Goal: Information Seeking & Learning: Find specific page/section

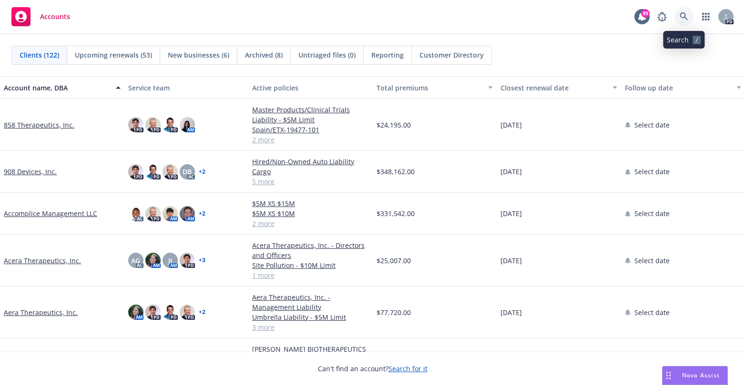
click at [681, 15] on icon at bounding box center [683, 16] width 9 height 9
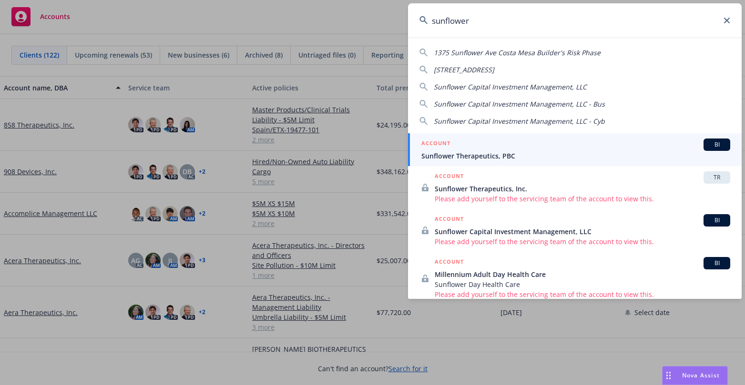
type input "sunflower"
click at [467, 151] on div "ACCOUNT BI" at bounding box center [575, 145] width 309 height 12
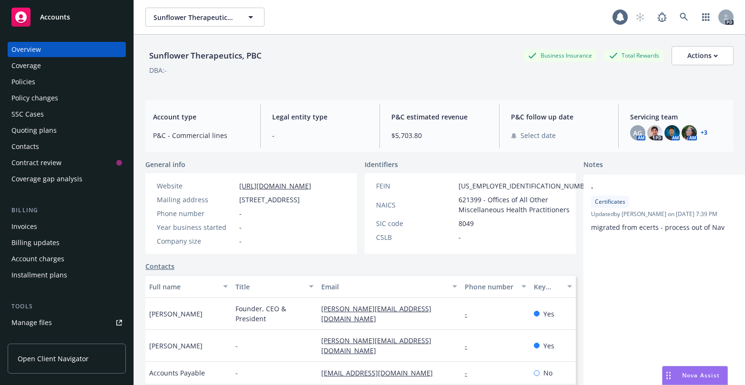
click at [43, 83] on div "Policies" at bounding box center [66, 81] width 111 height 15
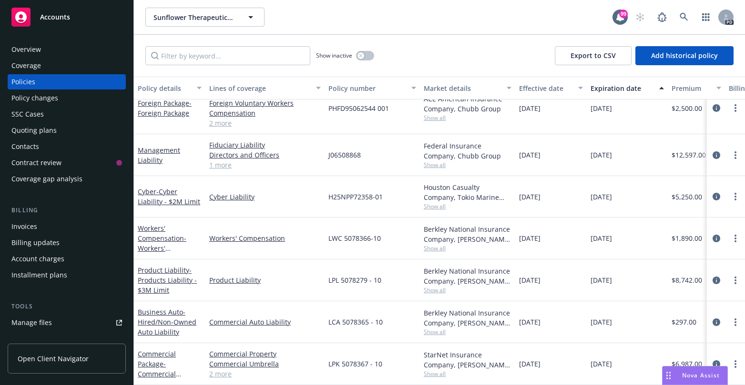
scroll to position [24, 0]
click at [734, 361] on icon "more" at bounding box center [735, 365] width 2 height 8
click at [734, 364] on circle "more" at bounding box center [735, 365] width 2 height 2
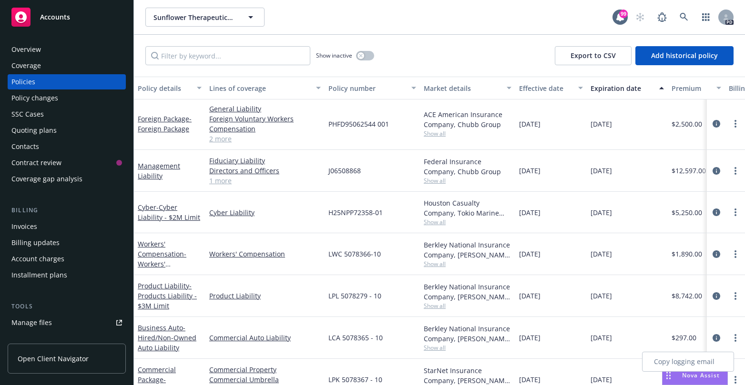
scroll to position [0, 0]
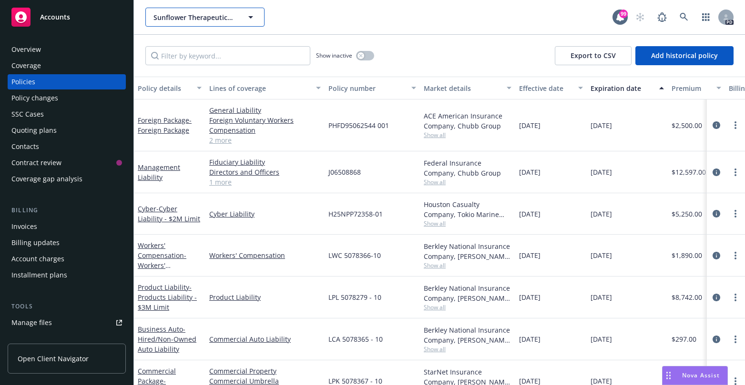
click at [251, 16] on icon "button" at bounding box center [250, 17] width 5 height 2
click at [251, 16] on div at bounding box center [204, 17] width 119 height 19
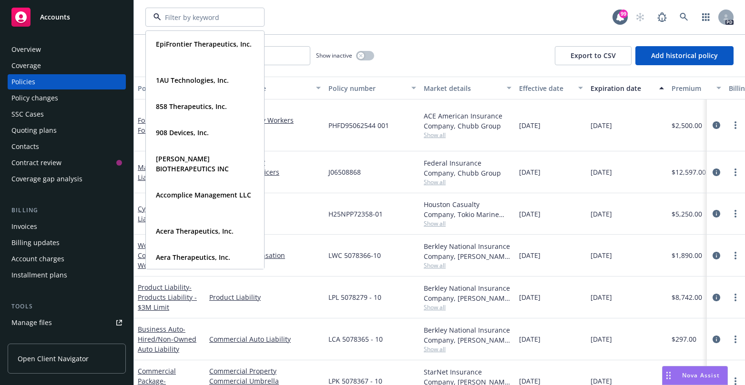
click at [294, 17] on div "EpiFrontier Therapeutics, Inc. Type Commercial 1AU Technologies, Inc. Type Comm…" at bounding box center [378, 17] width 467 height 19
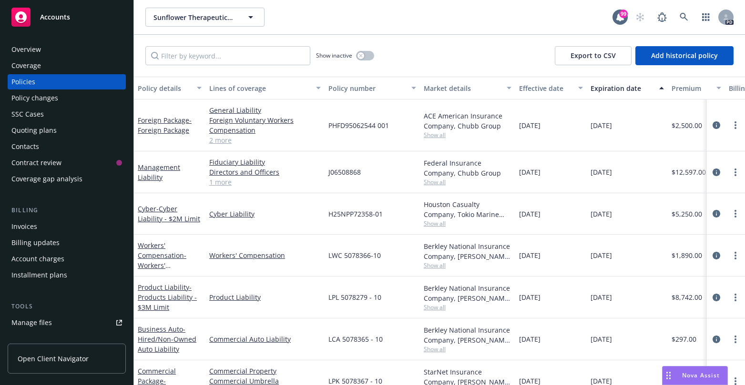
click at [63, 66] on div "Coverage" at bounding box center [66, 65] width 111 height 15
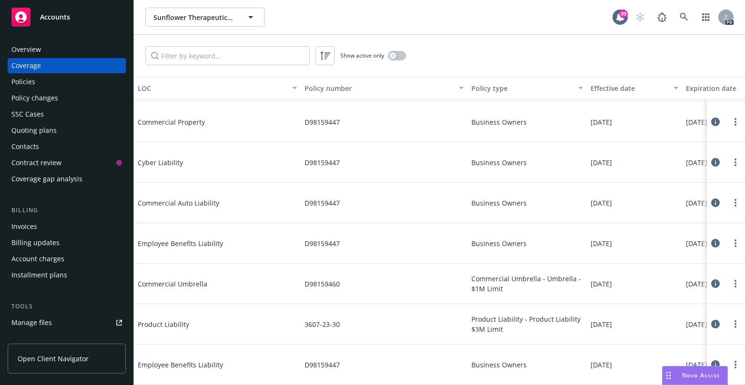
scroll to position [810, 0]
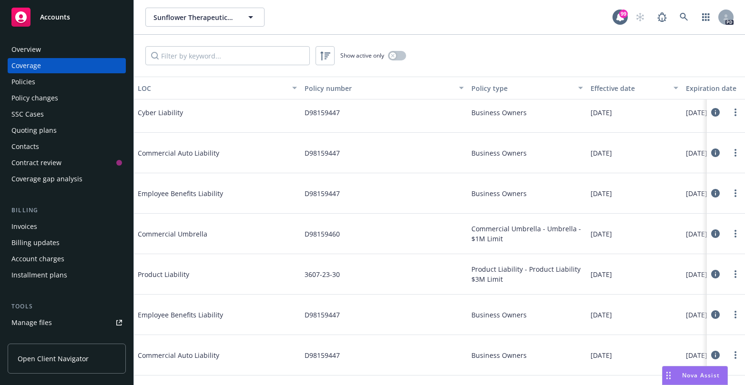
click at [536, 230] on span "Commercial Umbrella - Umbrella - $1M Limit" at bounding box center [526, 234] width 111 height 20
click at [734, 234] on circle "more" at bounding box center [735, 234] width 2 height 2
click at [648, 291] on link "View policy" at bounding box center [670, 291] width 125 height 19
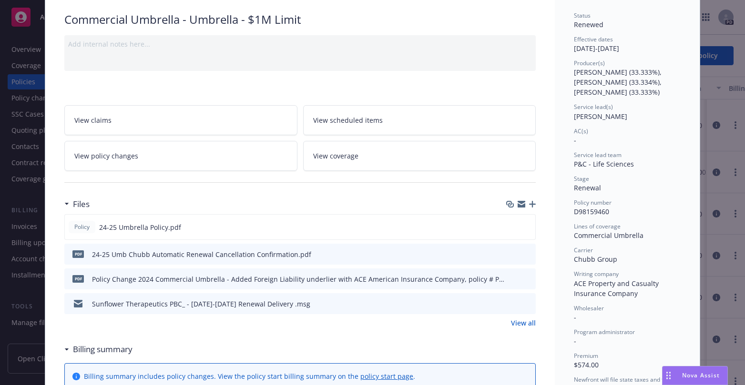
scroll to position [95, 0]
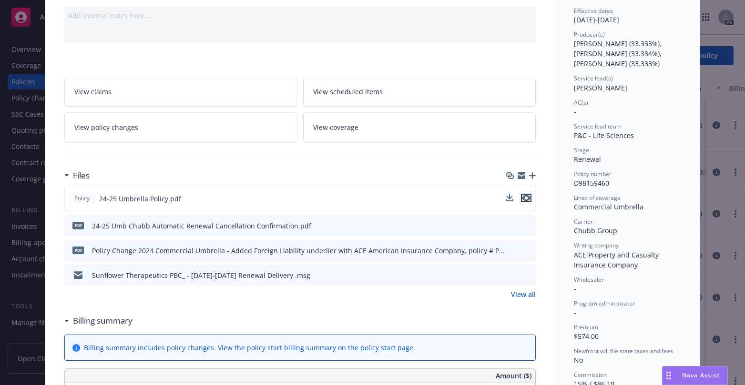
click at [522, 198] on icon "preview file" at bounding box center [526, 198] width 9 height 7
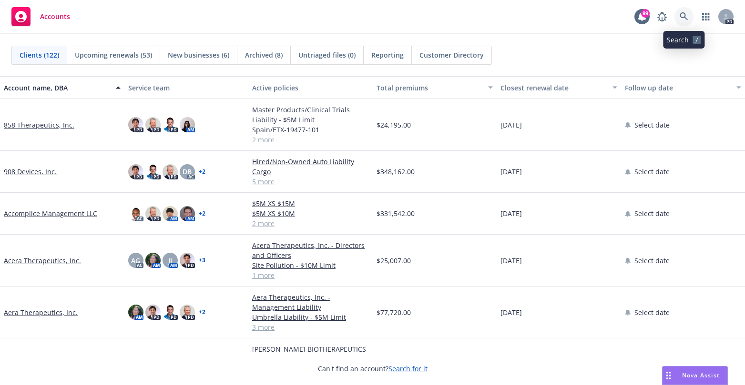
click at [682, 19] on icon at bounding box center [683, 16] width 9 height 9
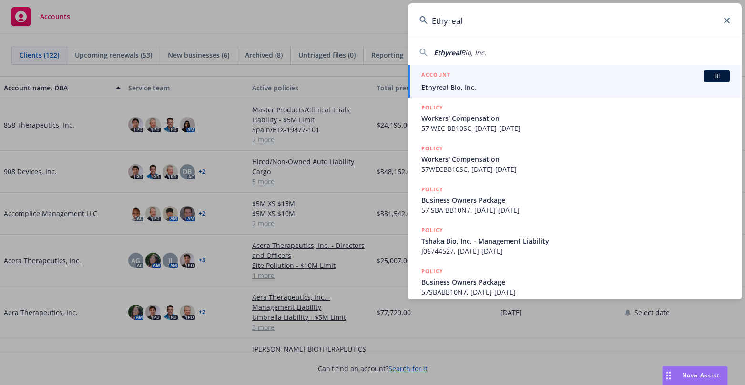
type input "Ethyreal"
click at [456, 86] on span "Ethyreal Bio, Inc." at bounding box center [575, 87] width 309 height 10
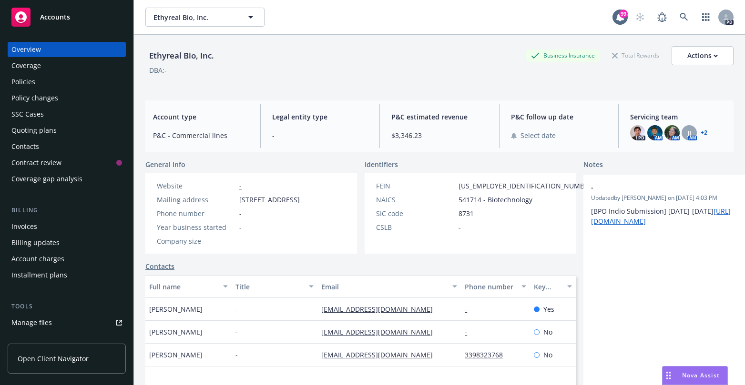
click at [40, 82] on div "Policies" at bounding box center [66, 81] width 111 height 15
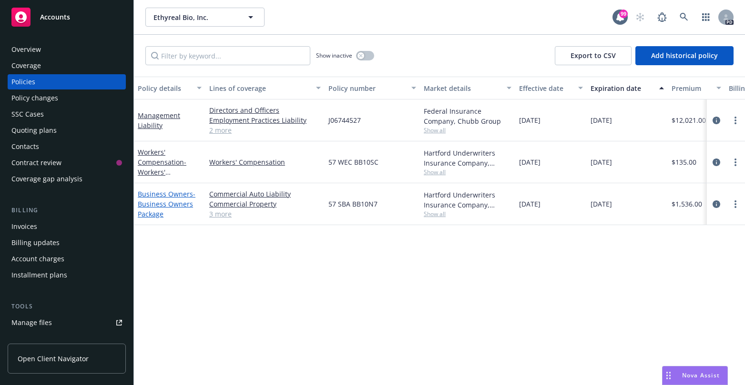
click at [156, 193] on link "Business Owners - Business Owners Package" at bounding box center [167, 204] width 58 height 29
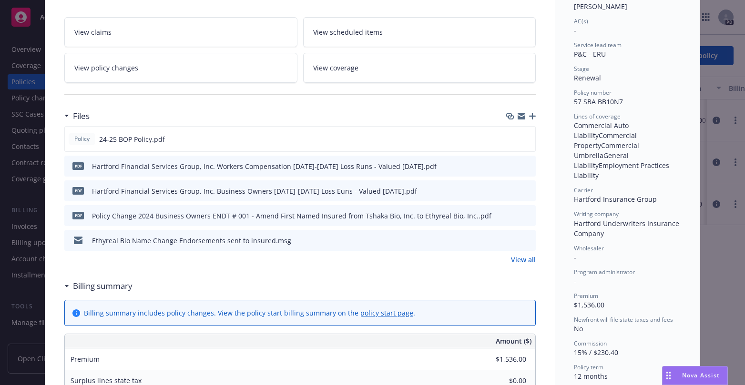
scroll to position [191, 0]
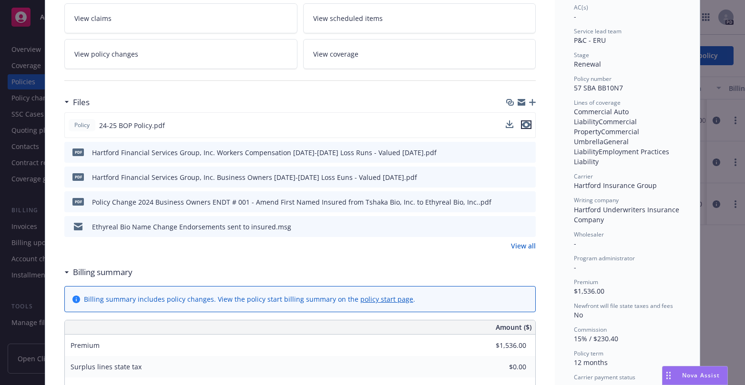
click at [523, 126] on icon "preview file" at bounding box center [526, 124] width 9 height 7
